Goal: Information Seeking & Learning: Learn about a topic

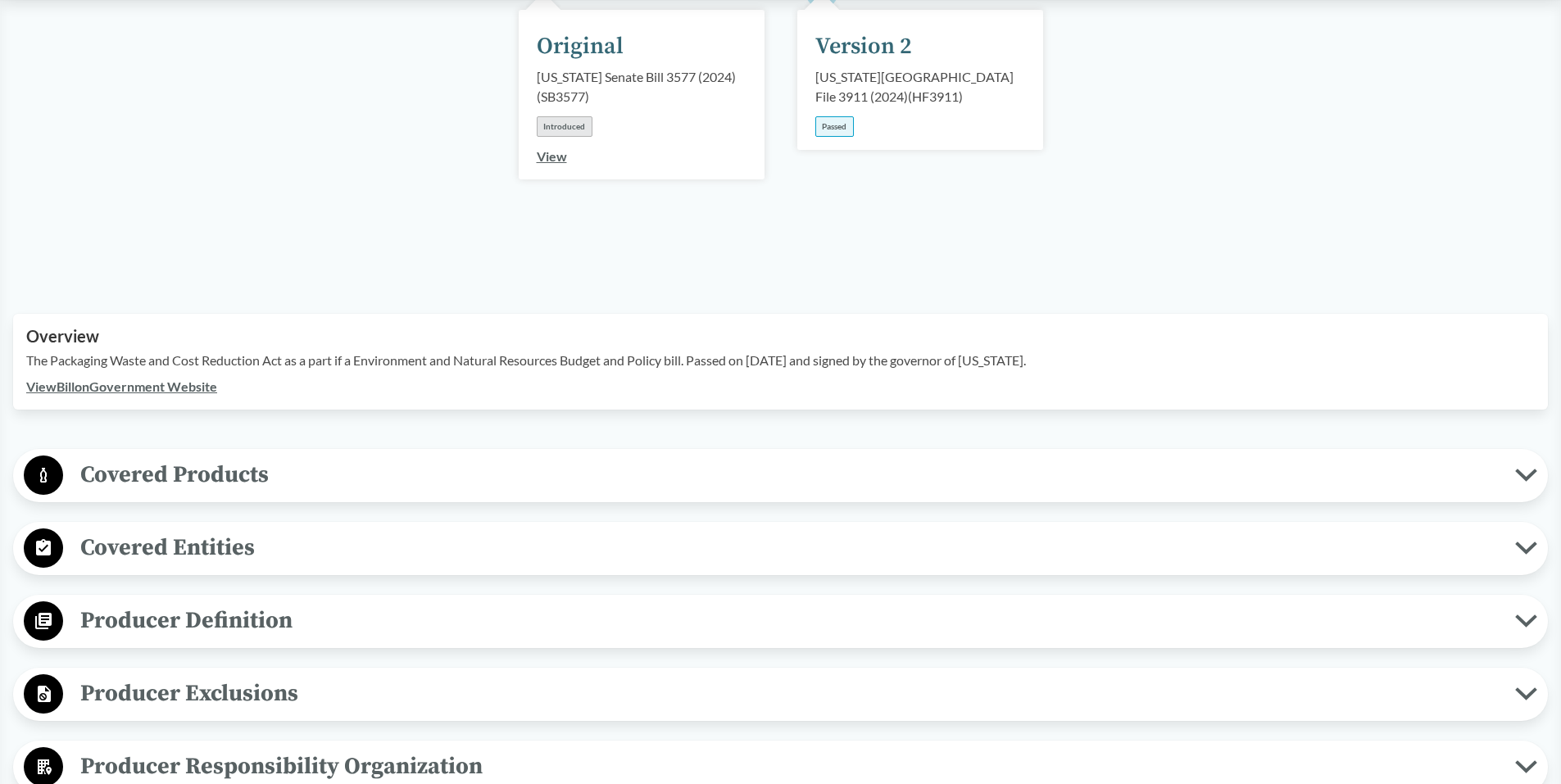
scroll to position [328, 0]
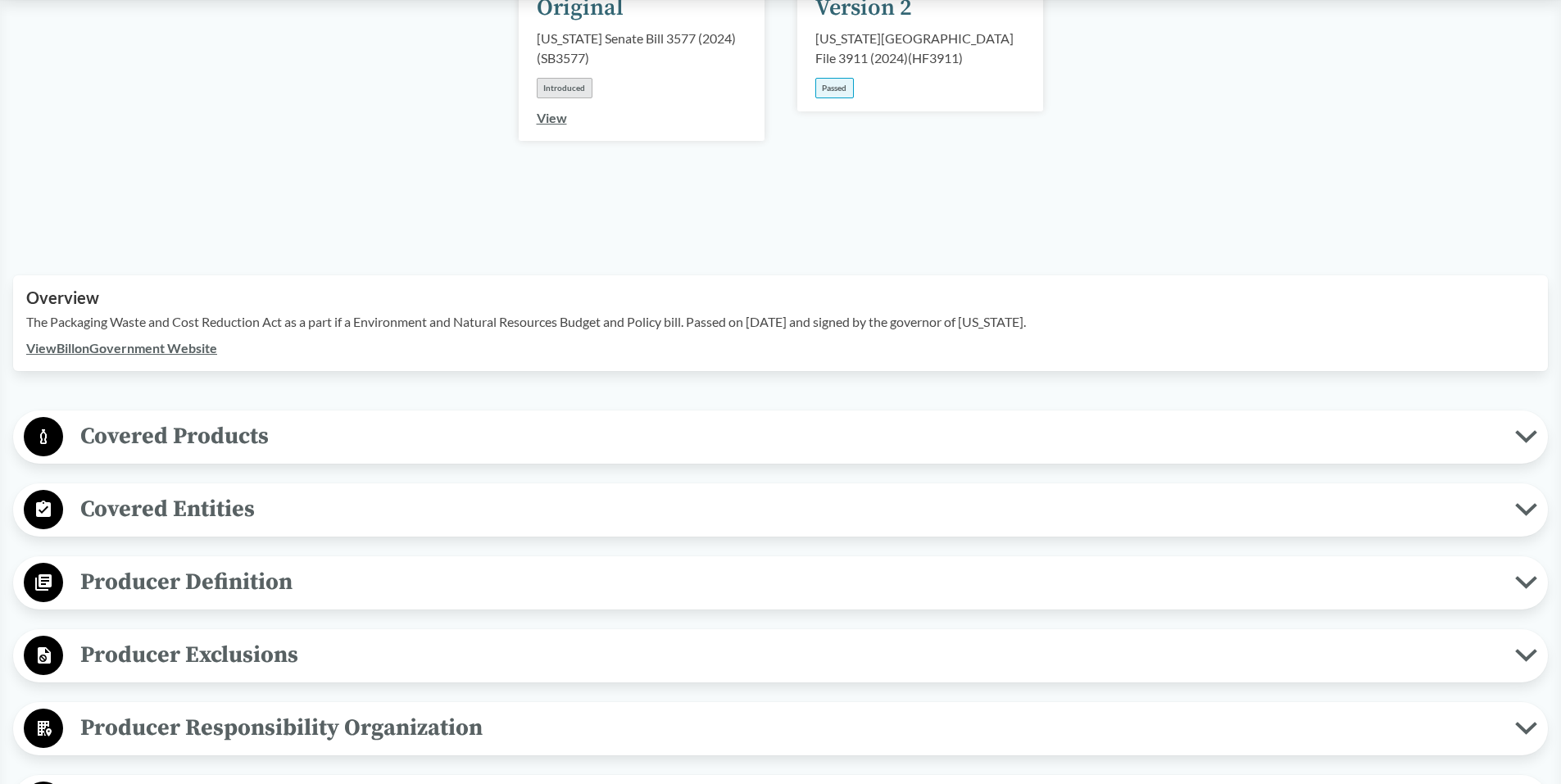
click at [1522, 430] on icon at bounding box center [1526, 437] width 22 height 13
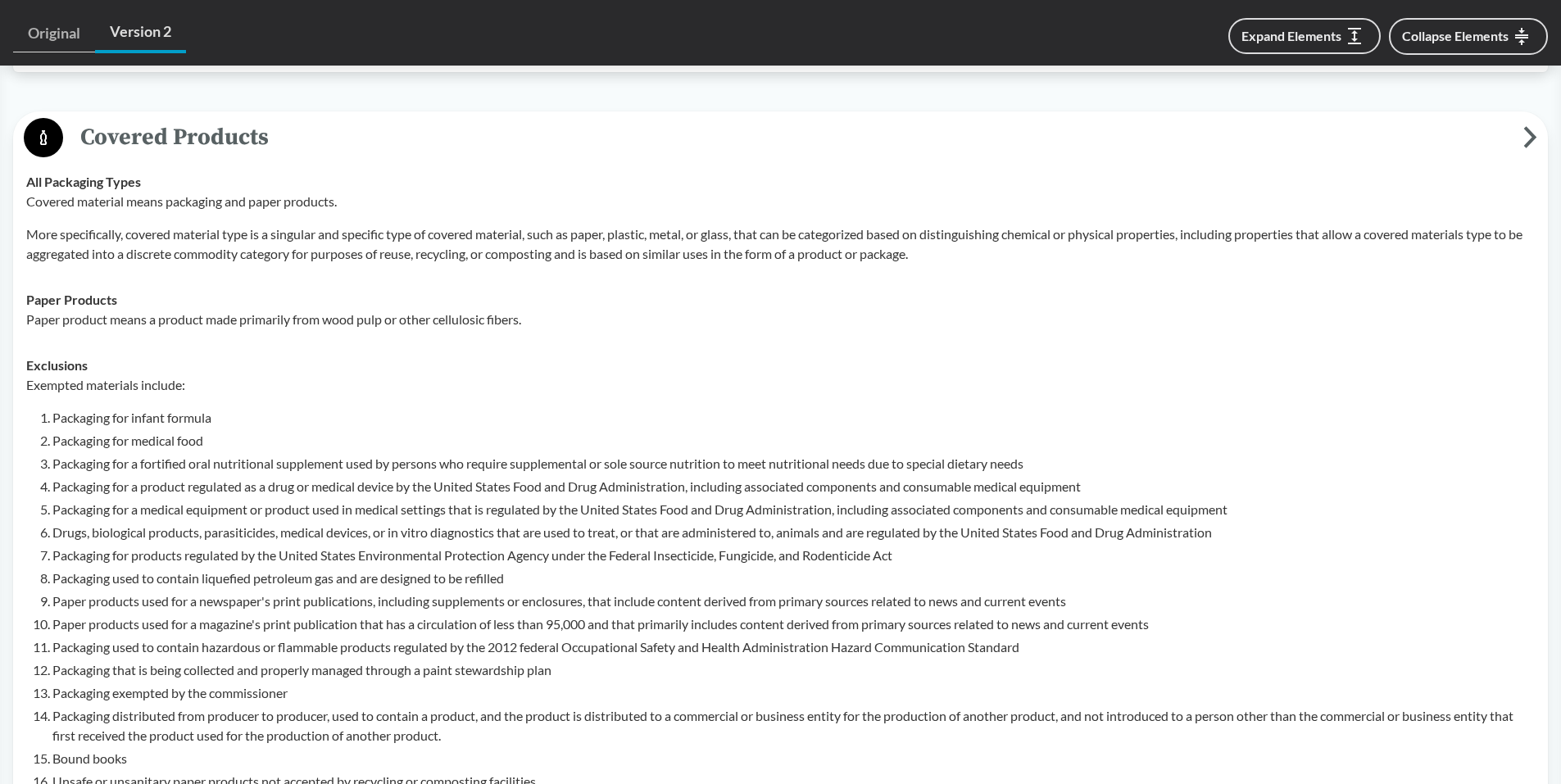
scroll to position [655, 0]
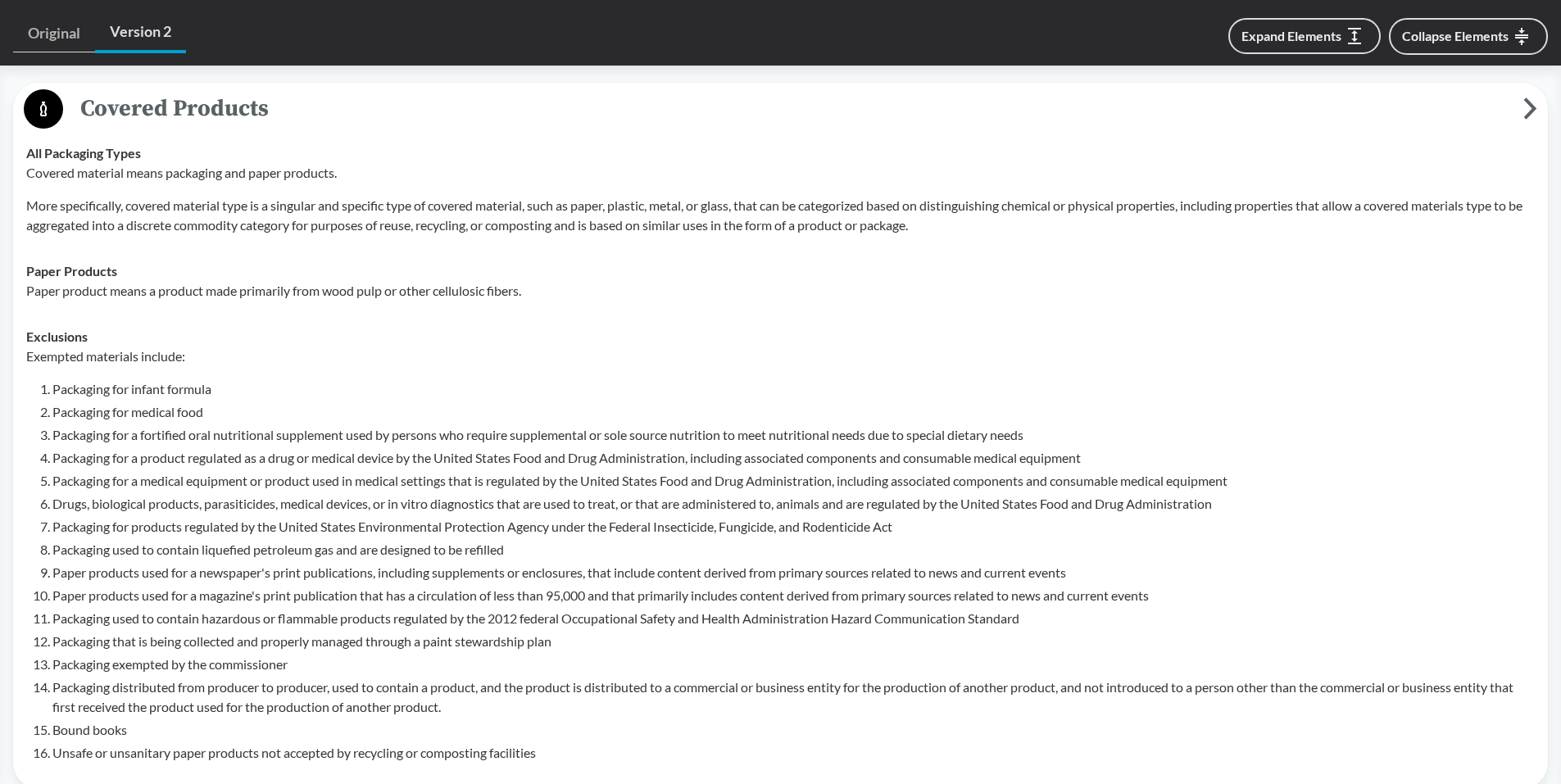
click at [59, 517] on li "Packaging for products regulated by the United States Environmental Protection …" at bounding box center [793, 526] width 1482 height 19
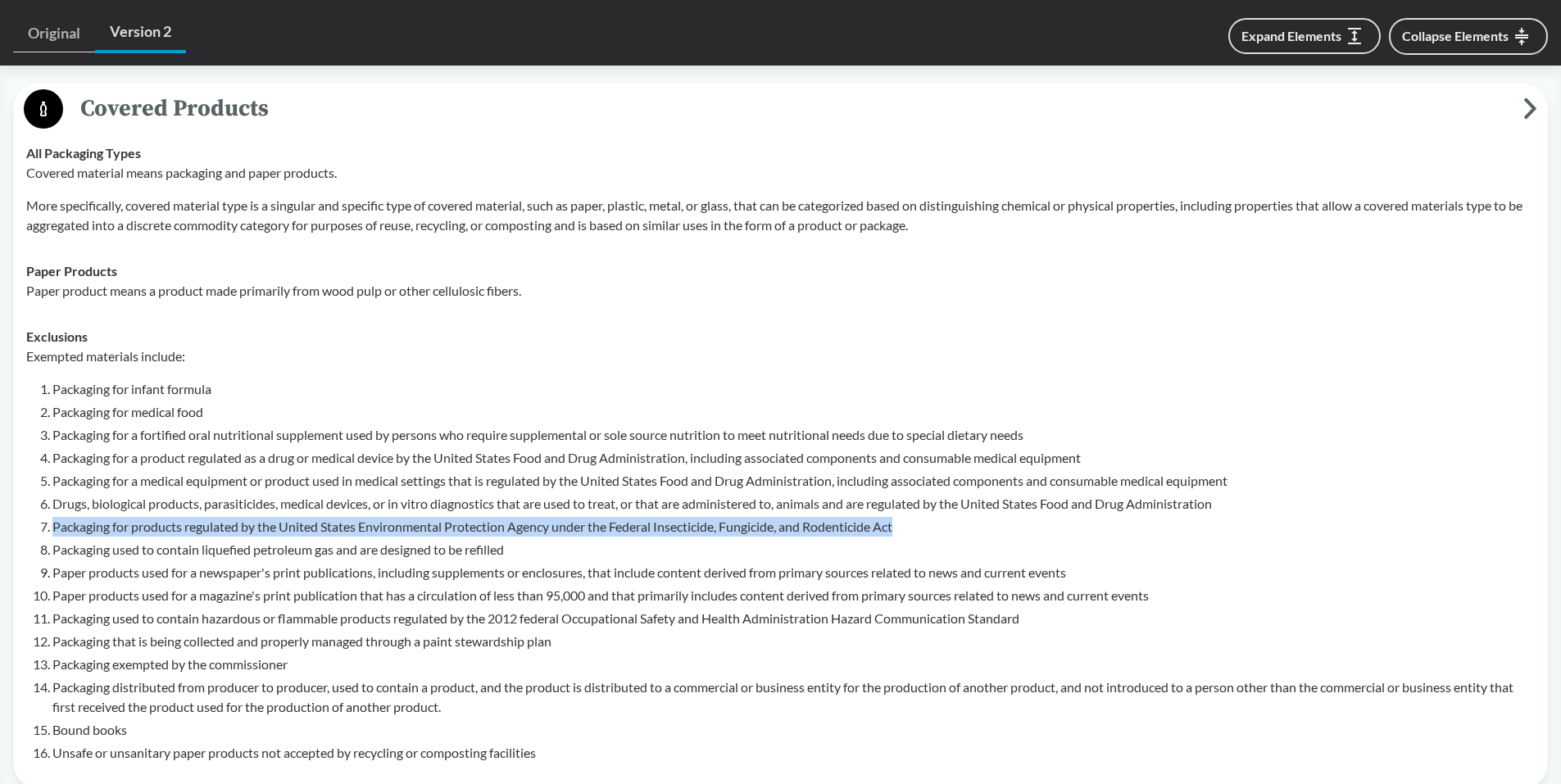
drag, startPoint x: 54, startPoint y: 503, endPoint x: 907, endPoint y: 506, distance: 853.0
click at [907, 517] on li "Packaging for products regulated by the United States Environmental Protection …" at bounding box center [793, 526] width 1482 height 19
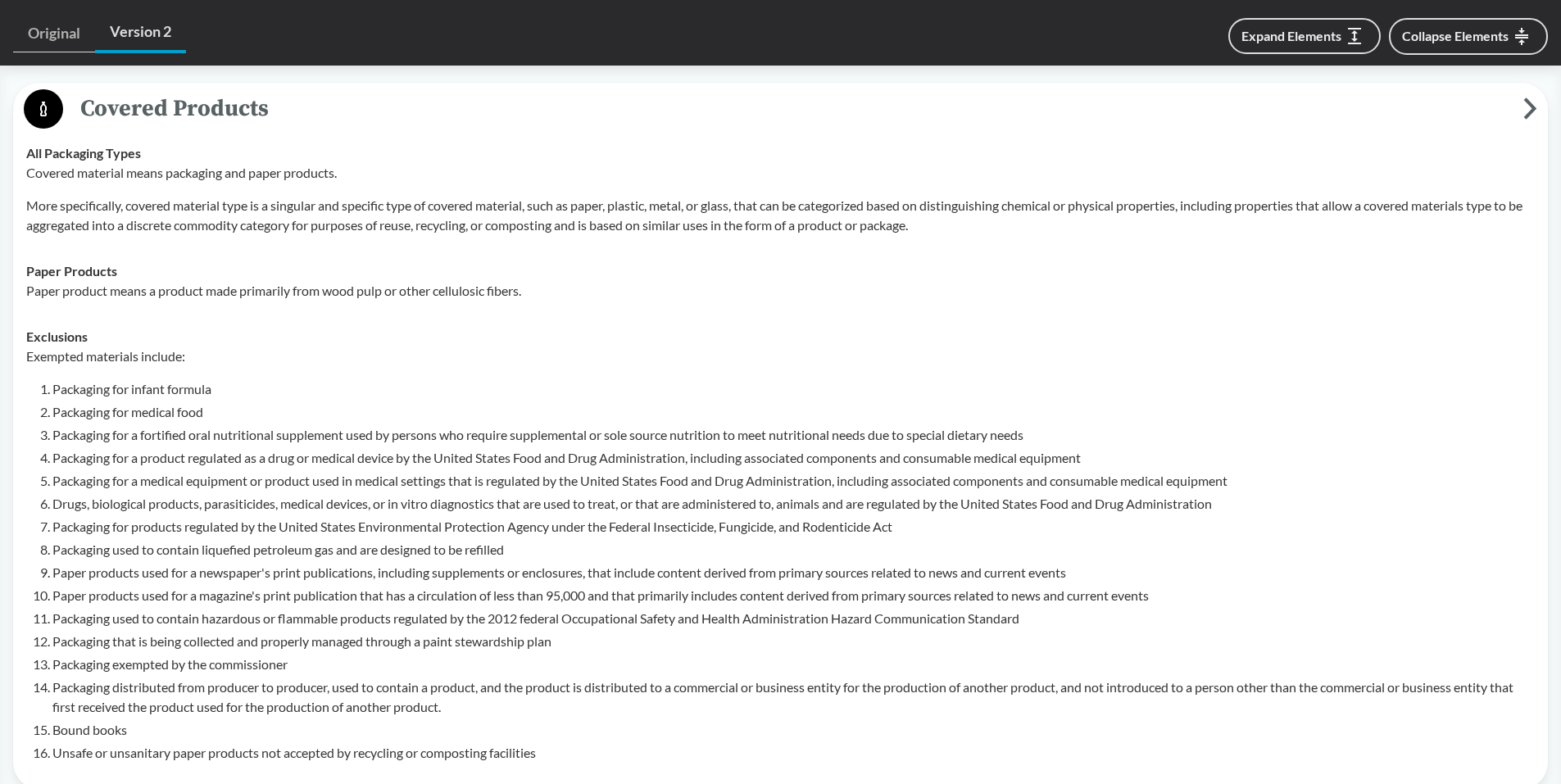
click at [519, 539] on li "Packaging used to contain liquefied petroleum gas and are designed to be refill…" at bounding box center [793, 549] width 1482 height 19
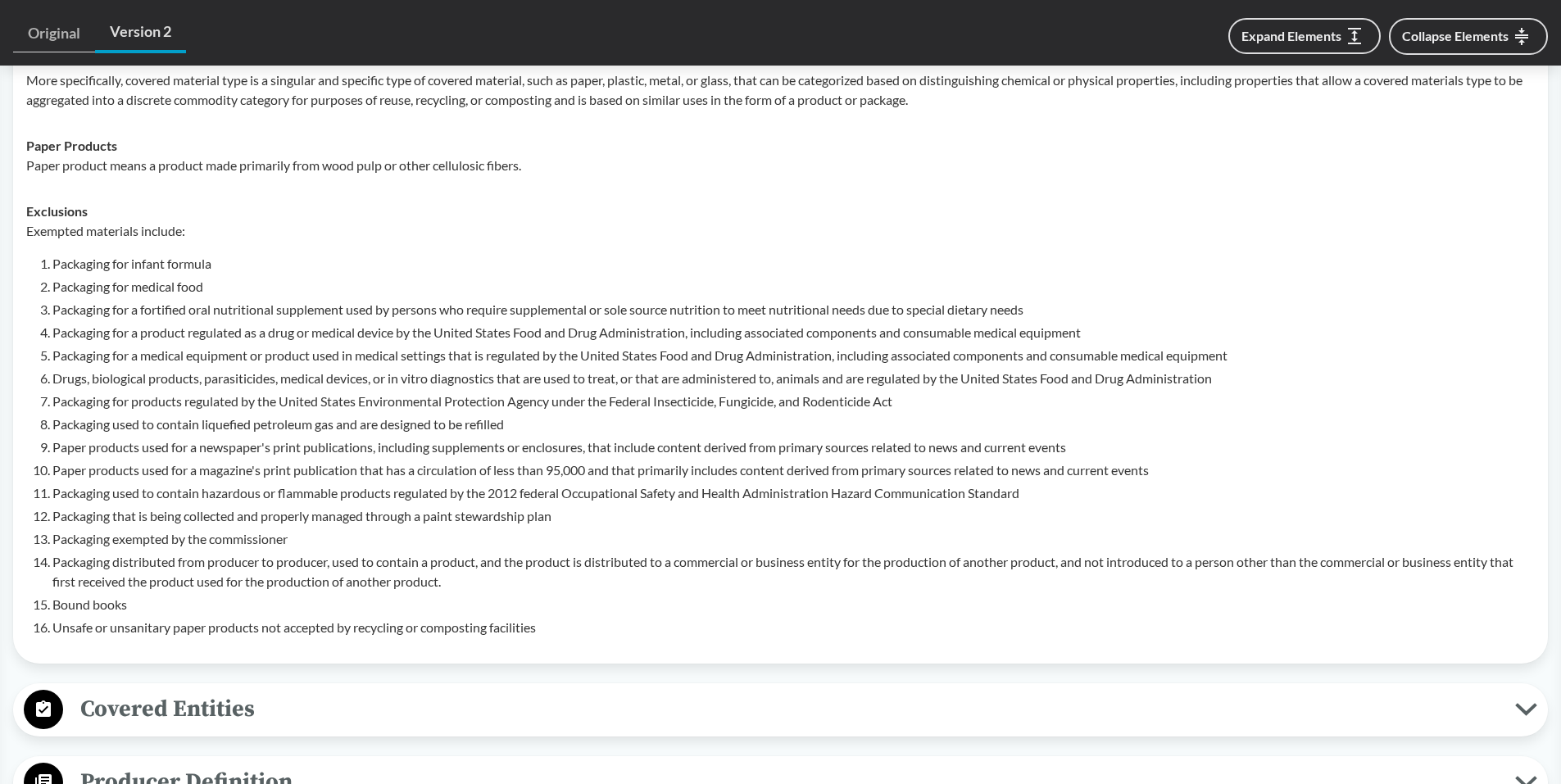
scroll to position [819, 0]
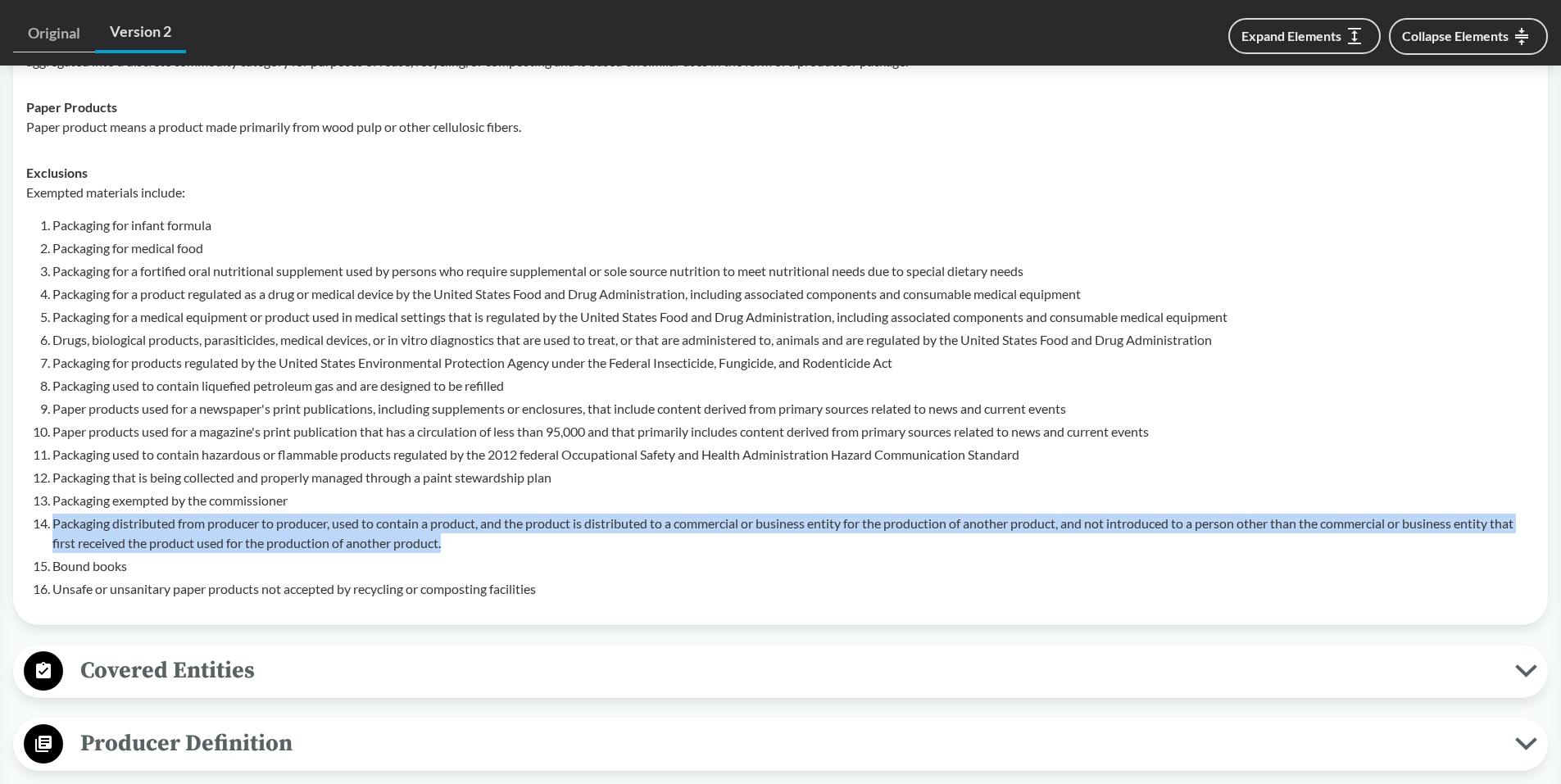
drag, startPoint x: 52, startPoint y: 502, endPoint x: 473, endPoint y: 524, distance: 421.6
click at [473, 524] on li "Packaging distributed from producer to producer, used to contain a product, and…" at bounding box center [793, 533] width 1482 height 39
drag, startPoint x: 473, startPoint y: 524, endPoint x: 360, endPoint y: 502, distance: 115.1
copy li "Packaging distributed from producer to producer, used to contain a product, and…"
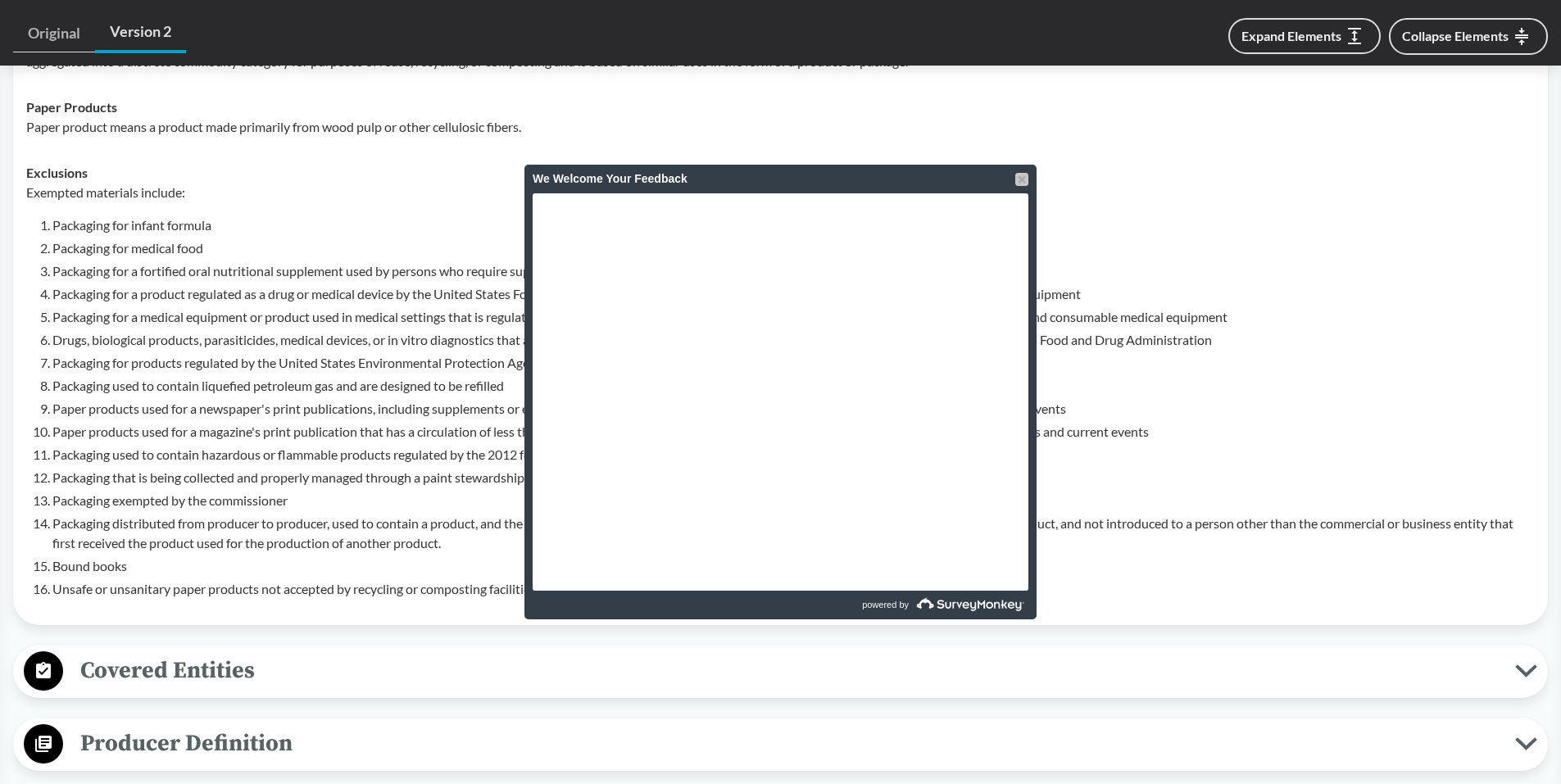
click at [1023, 176] on div at bounding box center [1022, 180] width 13 height 13
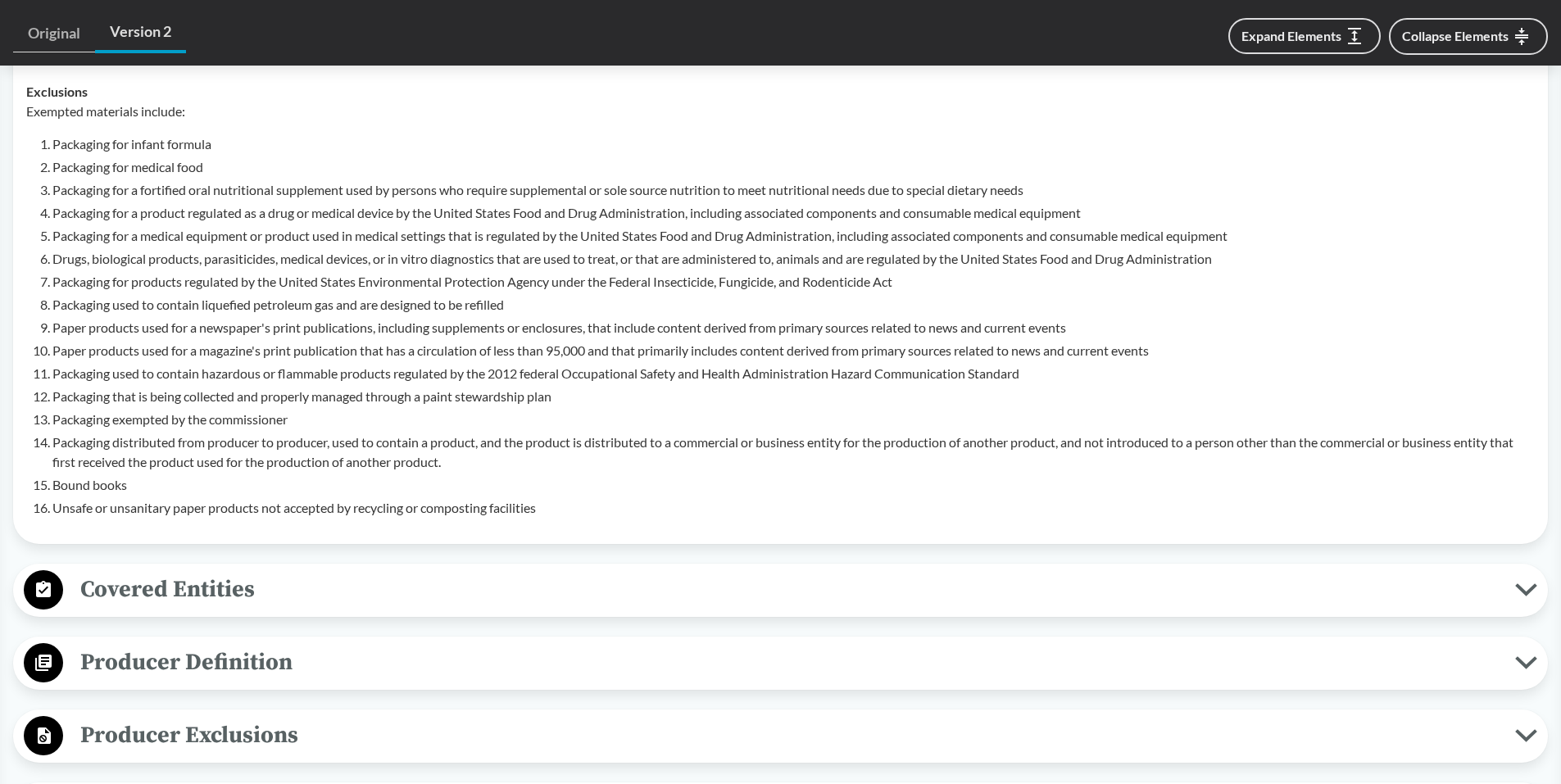
scroll to position [901, 0]
click at [1532, 585] on icon at bounding box center [1526, 589] width 17 height 8
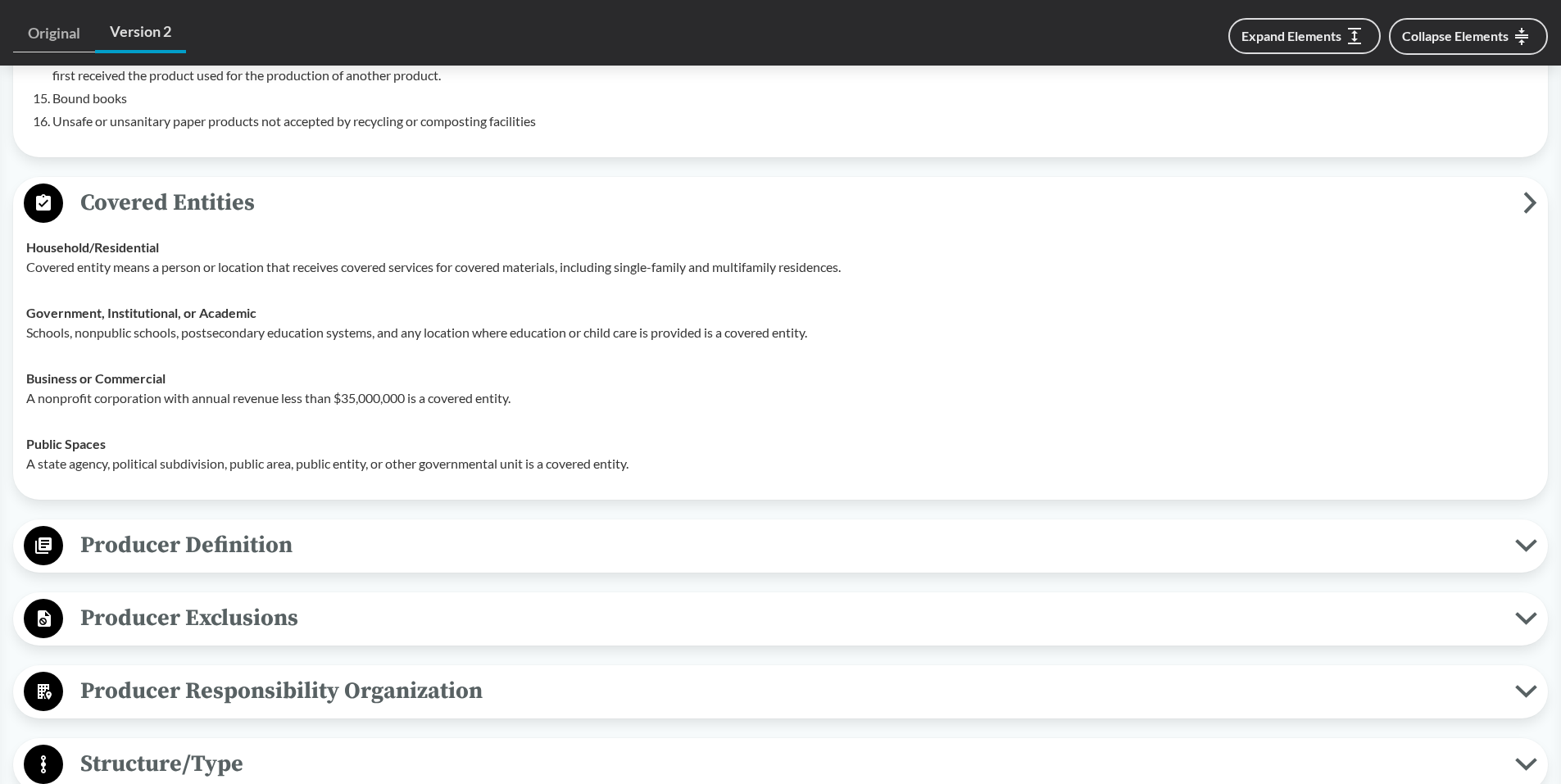
scroll to position [1311, 0]
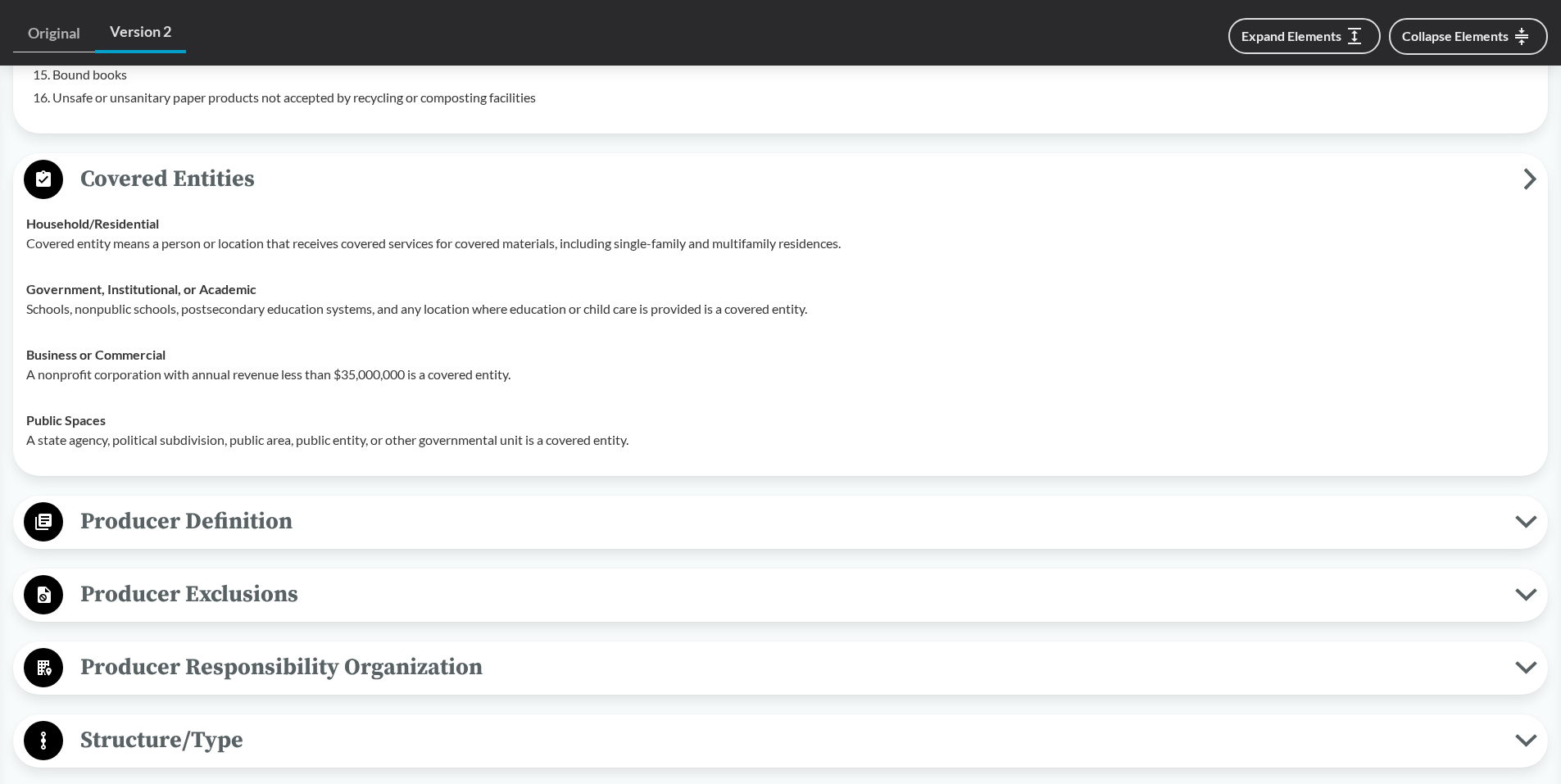
click at [311, 503] on span "Producer Definition" at bounding box center [788, 522] width 1452 height 37
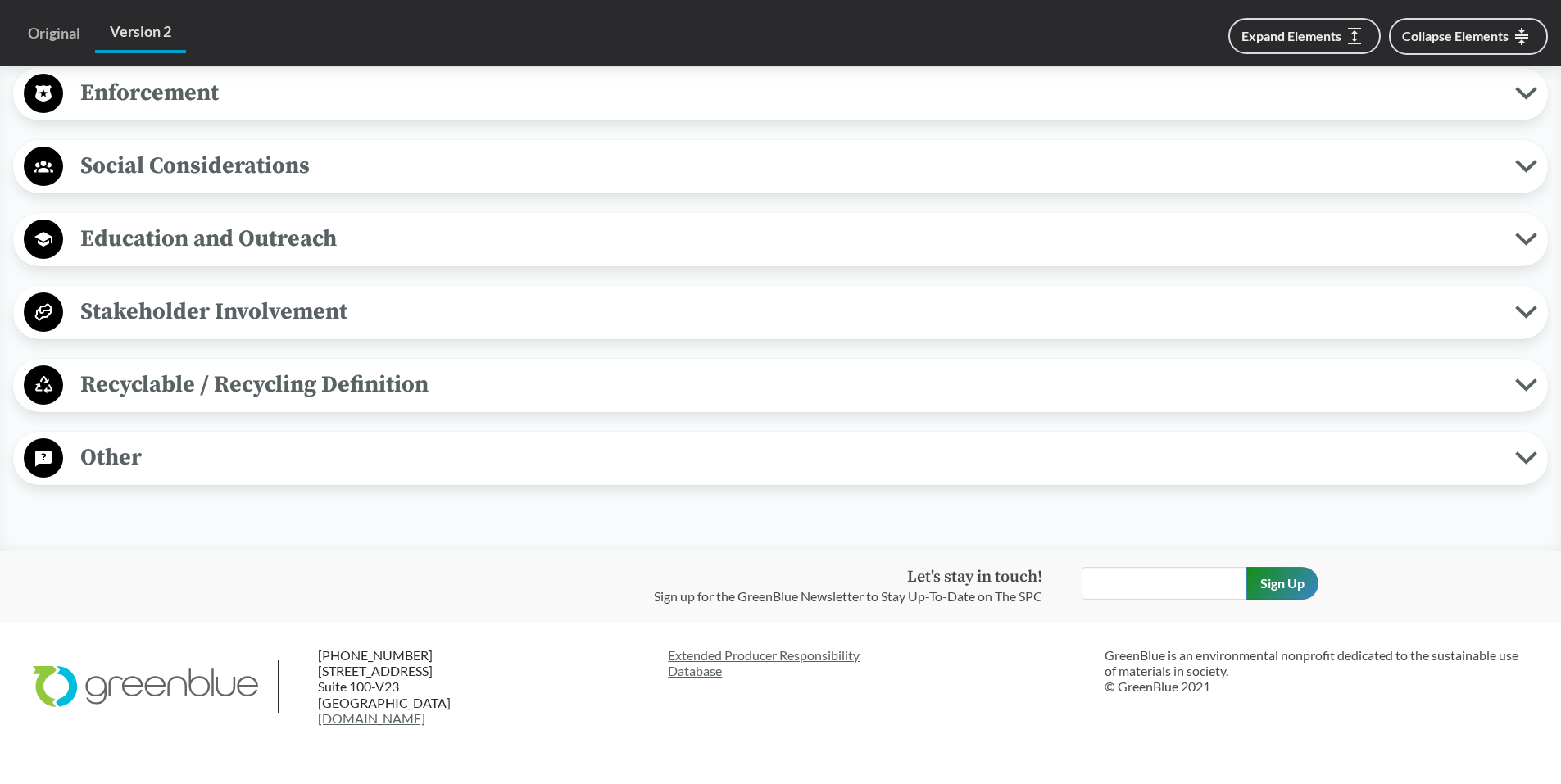
scroll to position [3123, 0]
